Goal: Task Accomplishment & Management: Use online tool/utility

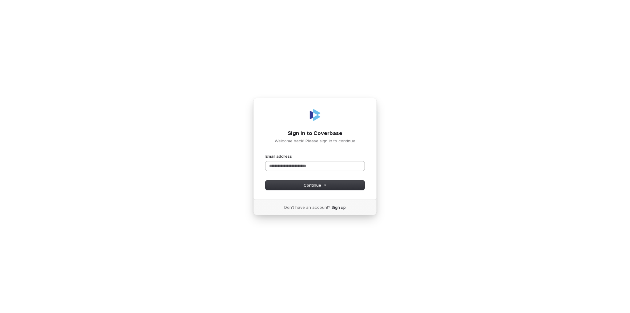
click at [303, 168] on input "Email address" at bounding box center [314, 165] width 99 height 9
paste input "**********"
click at [314, 186] on span "Continue" at bounding box center [315, 185] width 23 height 6
type input "**********"
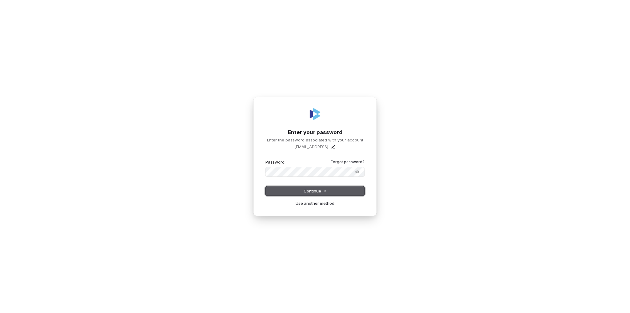
click at [322, 190] on span "Continue" at bounding box center [315, 191] width 23 height 6
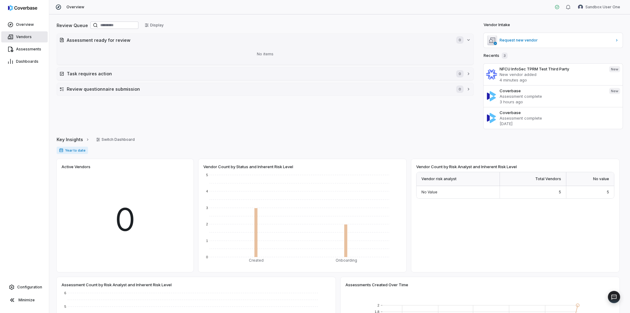
click at [31, 39] on link "Vendors" at bounding box center [24, 36] width 46 height 11
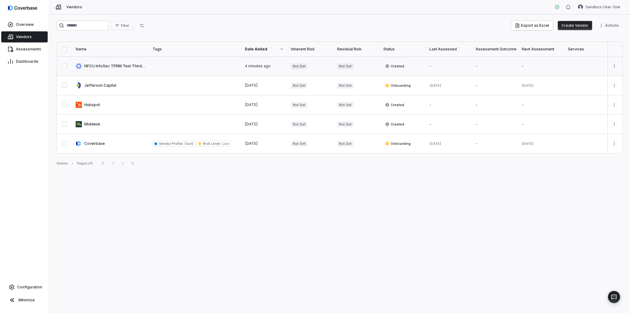
click at [131, 69] on link at bounding box center [110, 66] width 77 height 19
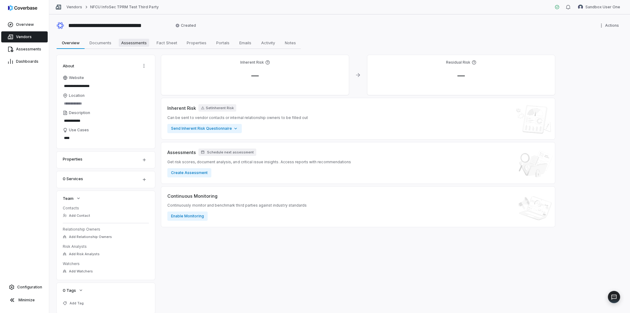
click at [127, 43] on span "Assessments" at bounding box center [134, 43] width 30 height 8
type textarea "*"
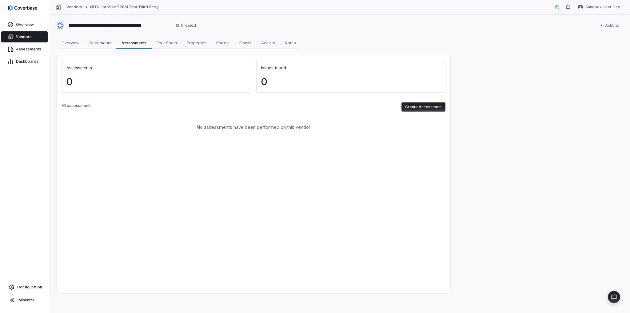
click at [434, 104] on button "Create Assessment" at bounding box center [423, 106] width 44 height 9
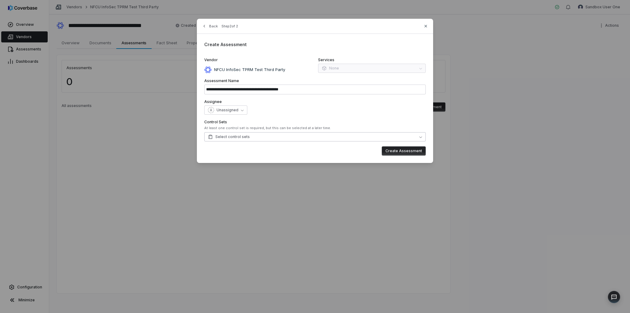
click at [254, 138] on button "Select control sets" at bounding box center [314, 136] width 221 height 9
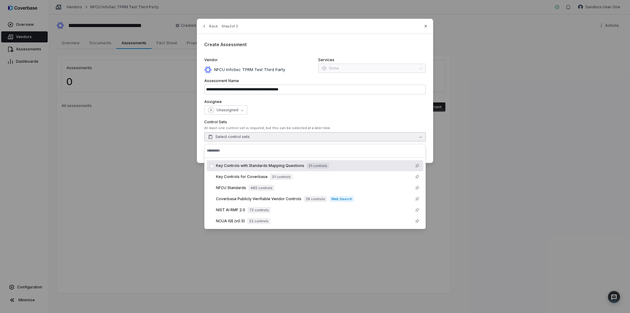
click at [231, 170] on div "Key Controls with Standards Mapping Questions 31 controls cbctst_7571edbe1d9442…" at bounding box center [315, 165] width 217 height 11
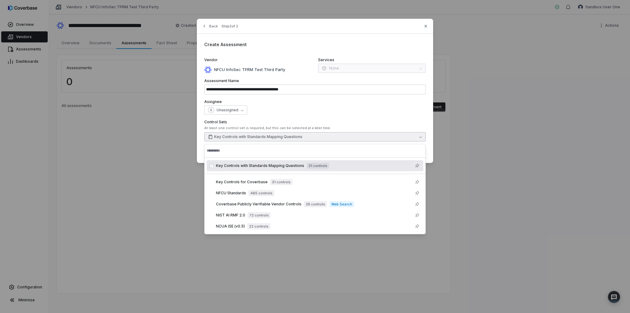
click at [306, 107] on div "Unassigned" at bounding box center [314, 109] width 221 height 9
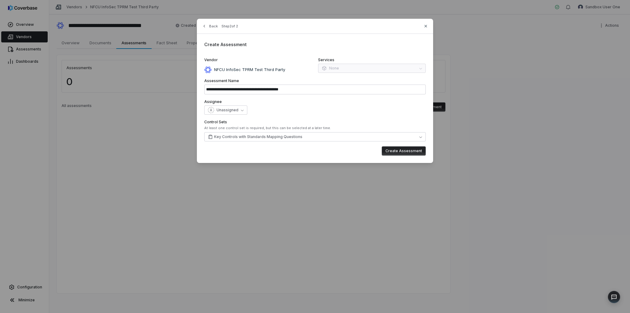
click at [408, 151] on button "Create Assessment" at bounding box center [404, 150] width 44 height 9
type input "**********"
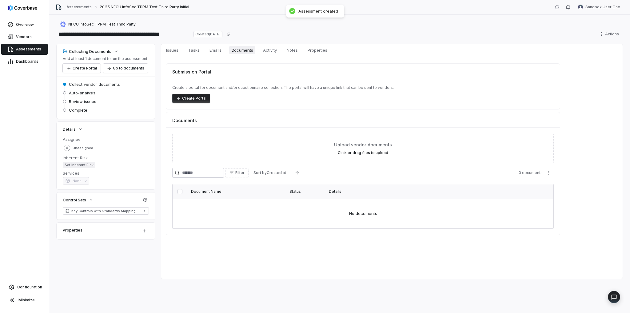
click at [245, 52] on span "Documents" at bounding box center [242, 50] width 26 height 8
click at [191, 49] on span "Tasks" at bounding box center [194, 50] width 16 height 8
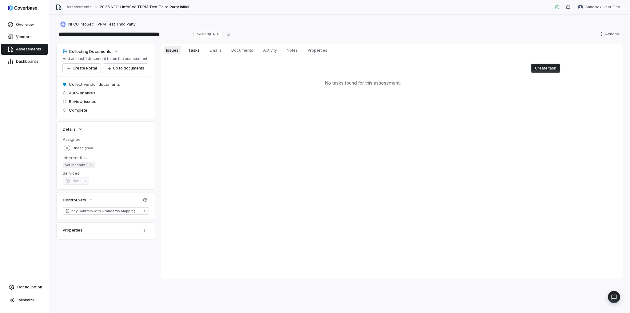
click at [171, 50] on span "Issues" at bounding box center [172, 50] width 17 height 8
